Goal: Complete application form

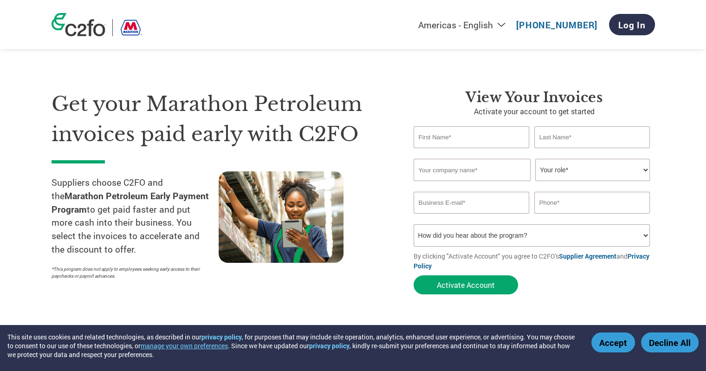
scroll to position [46, 0]
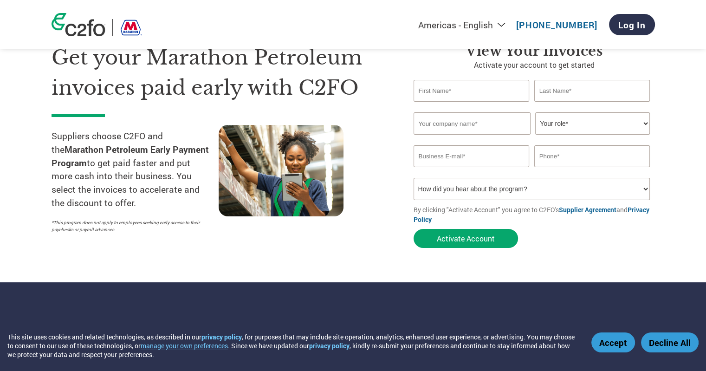
click at [662, 347] on button "Decline All" at bounding box center [670, 343] width 58 height 20
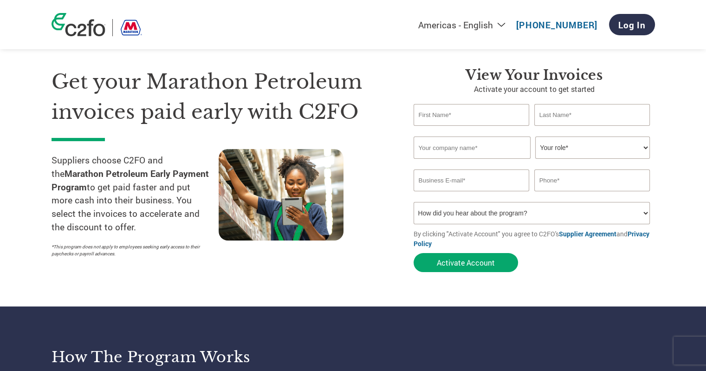
scroll to position [0, 0]
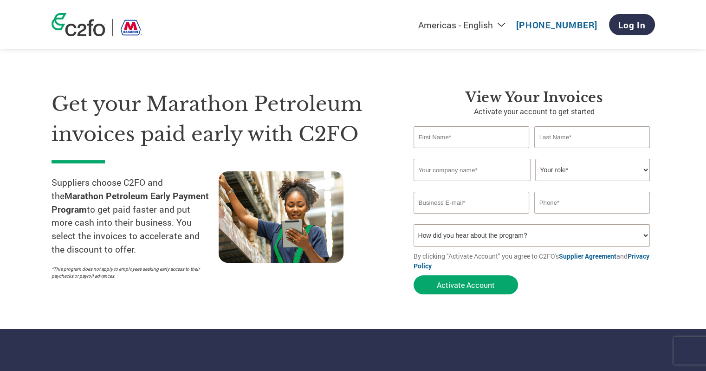
click at [488, 143] on input "text" at bounding box center [472, 137] width 116 height 22
click at [365, 284] on div at bounding box center [302, 227] width 167 height 113
click at [463, 136] on input "text" at bounding box center [472, 137] width 116 height 22
click at [647, 168] on select "Your role* CFO Controller Credit Manager Finance Director Treasurer CEO Preside…" at bounding box center [593, 170] width 115 height 22
select select "OFFICE_MANAGER"
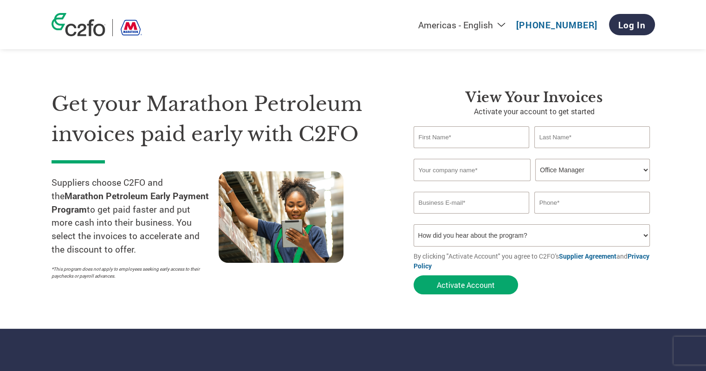
click at [536, 159] on select "Your role* CFO Controller Credit Manager Finance Director Treasurer CEO Preside…" at bounding box center [593, 170] width 115 height 22
click at [464, 138] on input "text" at bounding box center [472, 137] width 116 height 22
type input "[PERSON_NAME]"
click at [490, 166] on input "Wheatco Industrial" at bounding box center [472, 170] width 117 height 22
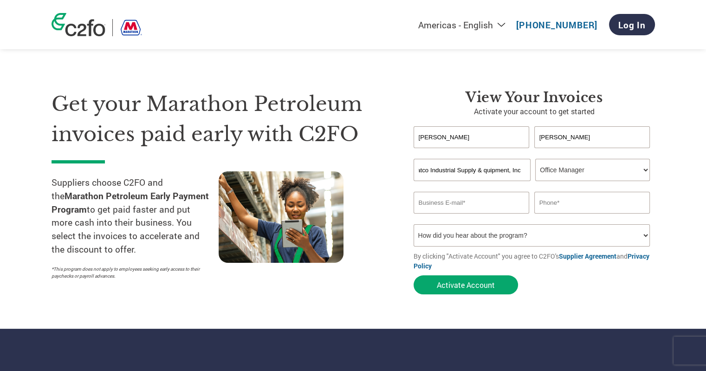
scroll to position [0, 14]
type input "Wheatco Industrial Supply & Equipment, Inc"
click at [475, 202] on input "email" at bounding box center [472, 203] width 116 height 22
type input "[EMAIL_ADDRESS][DOMAIN_NAME]"
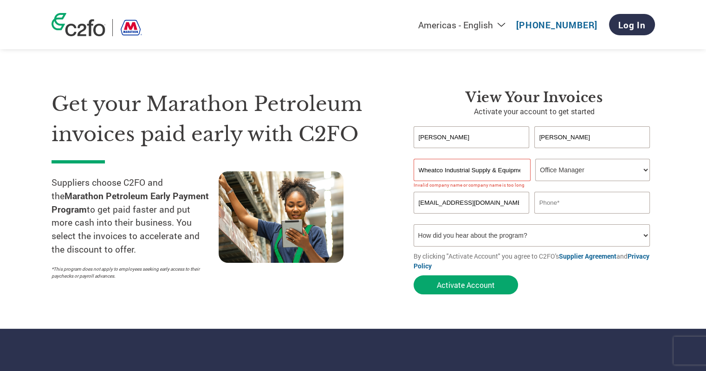
click at [522, 170] on input "Wheatco Industrial Supply & Equipment, Inc" at bounding box center [472, 170] width 117 height 22
click at [519, 169] on input "Wheatco Industrial Supply & Equipment, Inc" at bounding box center [472, 170] width 117 height 22
type input "Wheatco Industrial Supply & Equip."
type input "[PHONE_NUMBER]"
click at [643, 239] on select "How did you hear about the program? Received a letter Email Social Media Online…" at bounding box center [532, 235] width 237 height 22
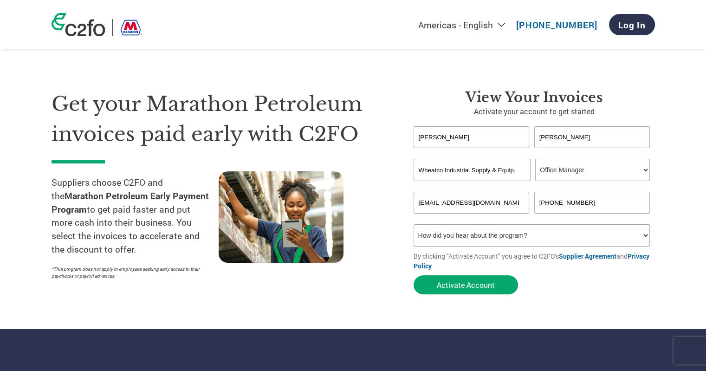
select select "Email"
click at [414, 224] on select "How did you hear about the program? Received a letter Email Social Media Online…" at bounding box center [532, 235] width 237 height 22
click at [366, 298] on div "Get your Marathon Petroleum invoices paid early with C2FO Suppliers choose C2FO…" at bounding box center [226, 194] width 348 height 210
